Goal: Information Seeking & Learning: Learn about a topic

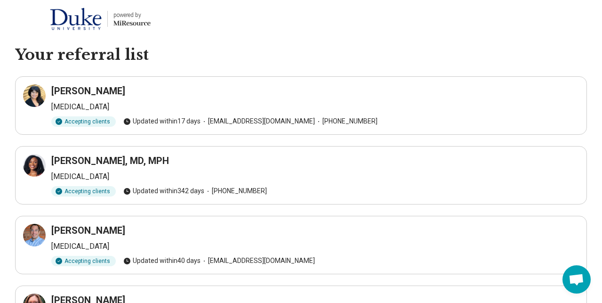
click at [117, 53] on h1 "Your referral list" at bounding box center [301, 55] width 572 height 20
click at [132, 22] on icon "Miresource logo" at bounding box center [132, 23] width 37 height 8
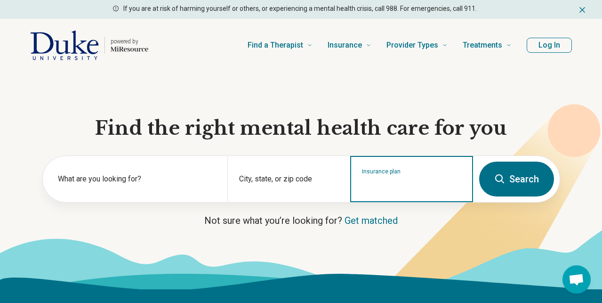
click at [396, 189] on input "Insurance plan" at bounding box center [412, 184] width 100 height 11
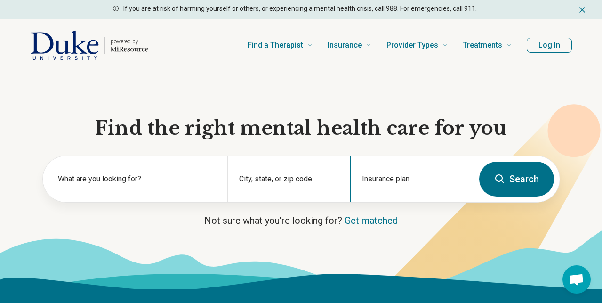
click at [391, 176] on div "Insurance plan" at bounding box center [411, 179] width 123 height 46
click at [375, 174] on div "Insurance plan" at bounding box center [411, 179] width 123 height 46
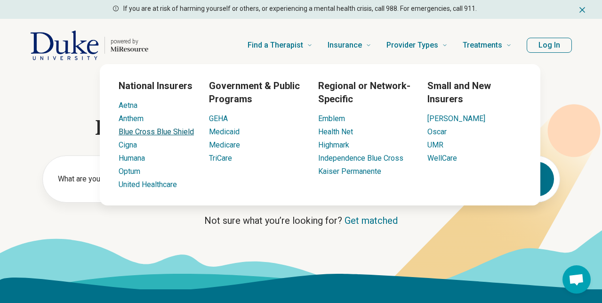
click at [140, 131] on link "Blue Cross Blue Shield" at bounding box center [156, 131] width 75 height 9
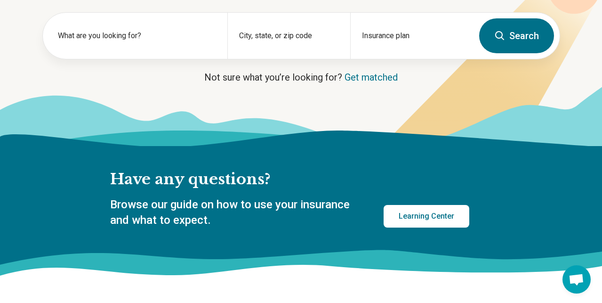
scroll to position [143, 0]
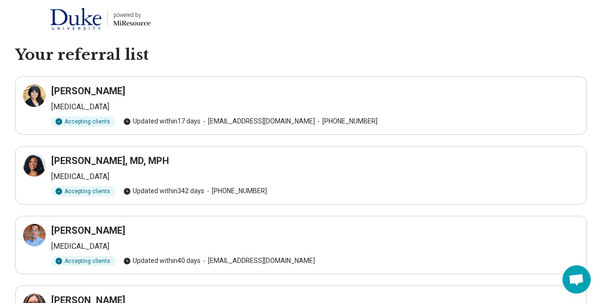
click at [97, 93] on h3 "[PERSON_NAME]" at bounding box center [88, 90] width 74 height 13
click at [33, 98] on icon at bounding box center [34, 95] width 11 height 11
click at [78, 160] on h3 "Erikka Taylor, MD, MPH" at bounding box center [110, 160] width 118 height 13
click at [35, 165] on icon at bounding box center [34, 165] width 11 height 11
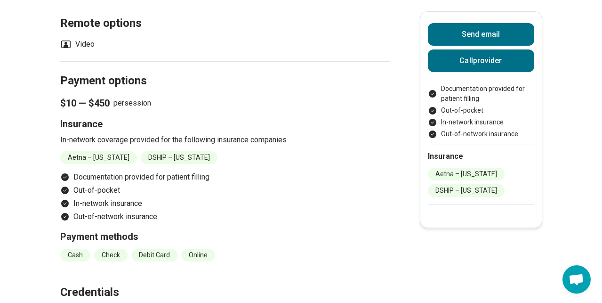
scroll to position [679, 0]
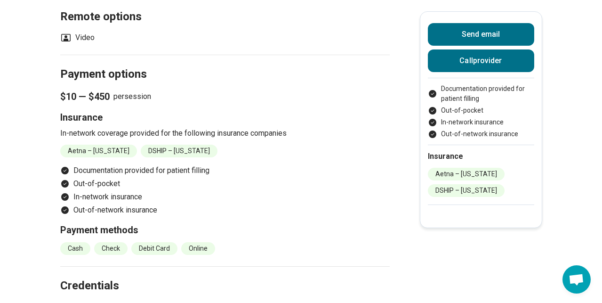
drag, startPoint x: 226, startPoint y: 139, endPoint x: 150, endPoint y: 138, distance: 75.4
click at [150, 145] on li "DSHIP – [US_STATE]" at bounding box center [179, 151] width 77 height 13
copy li "DSHIP – [US_STATE]"
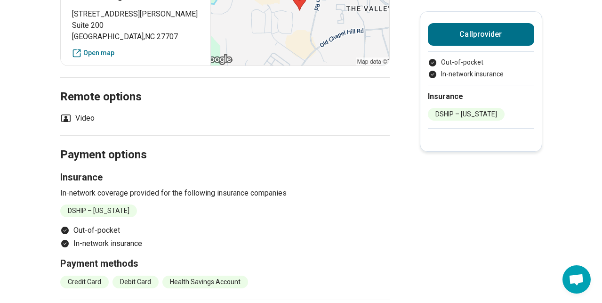
scroll to position [619, 0]
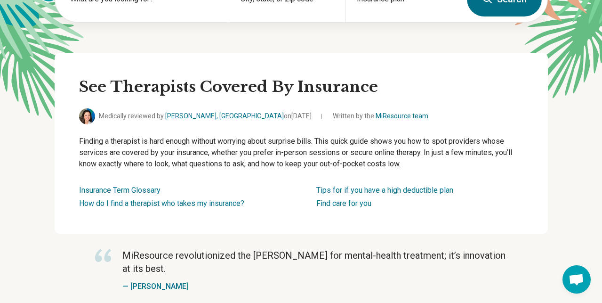
scroll to position [137, 0]
